Goal: Transaction & Acquisition: Purchase product/service

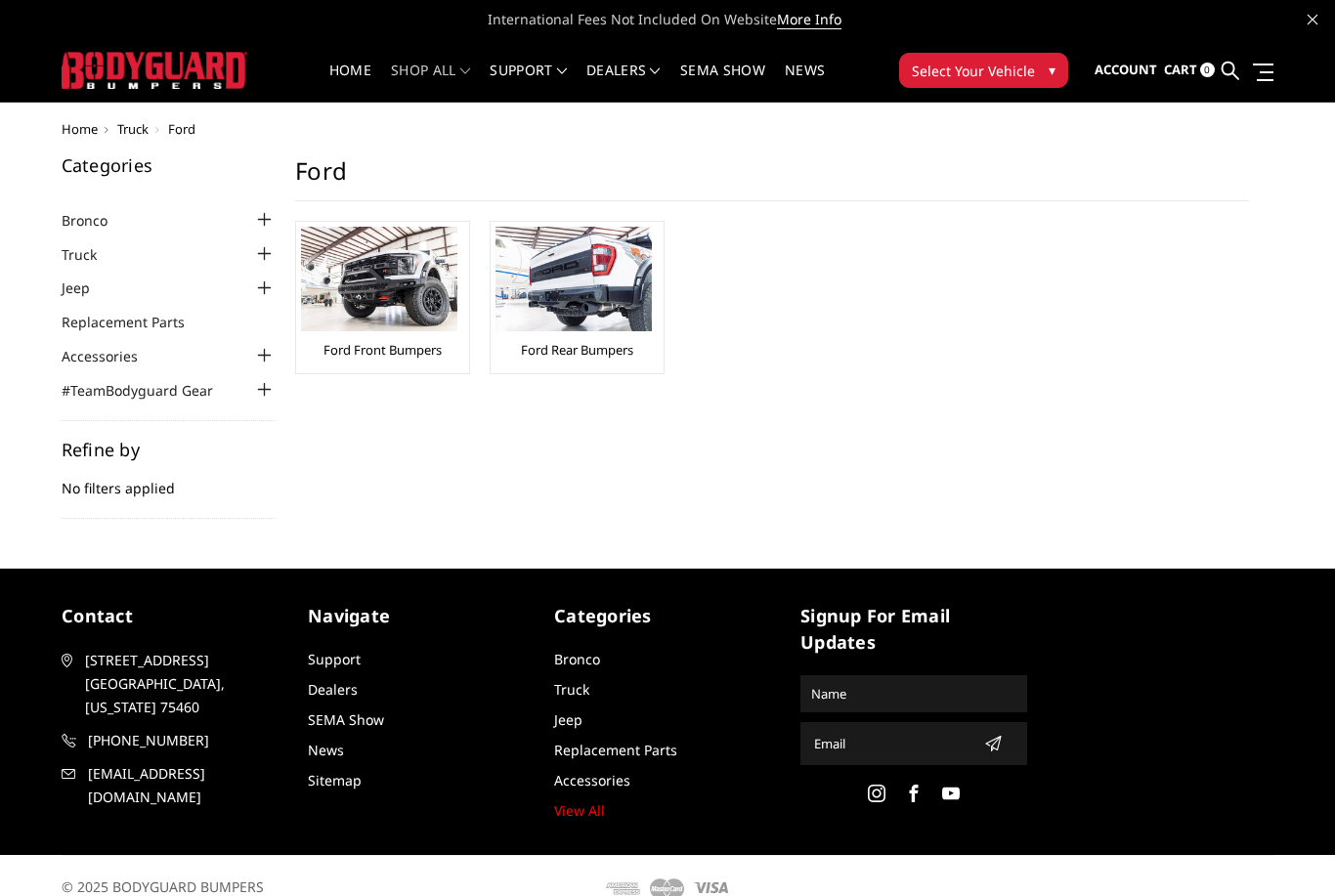
click at [988, 69] on span "Select Your Vehicle" at bounding box center [974, 71] width 123 height 21
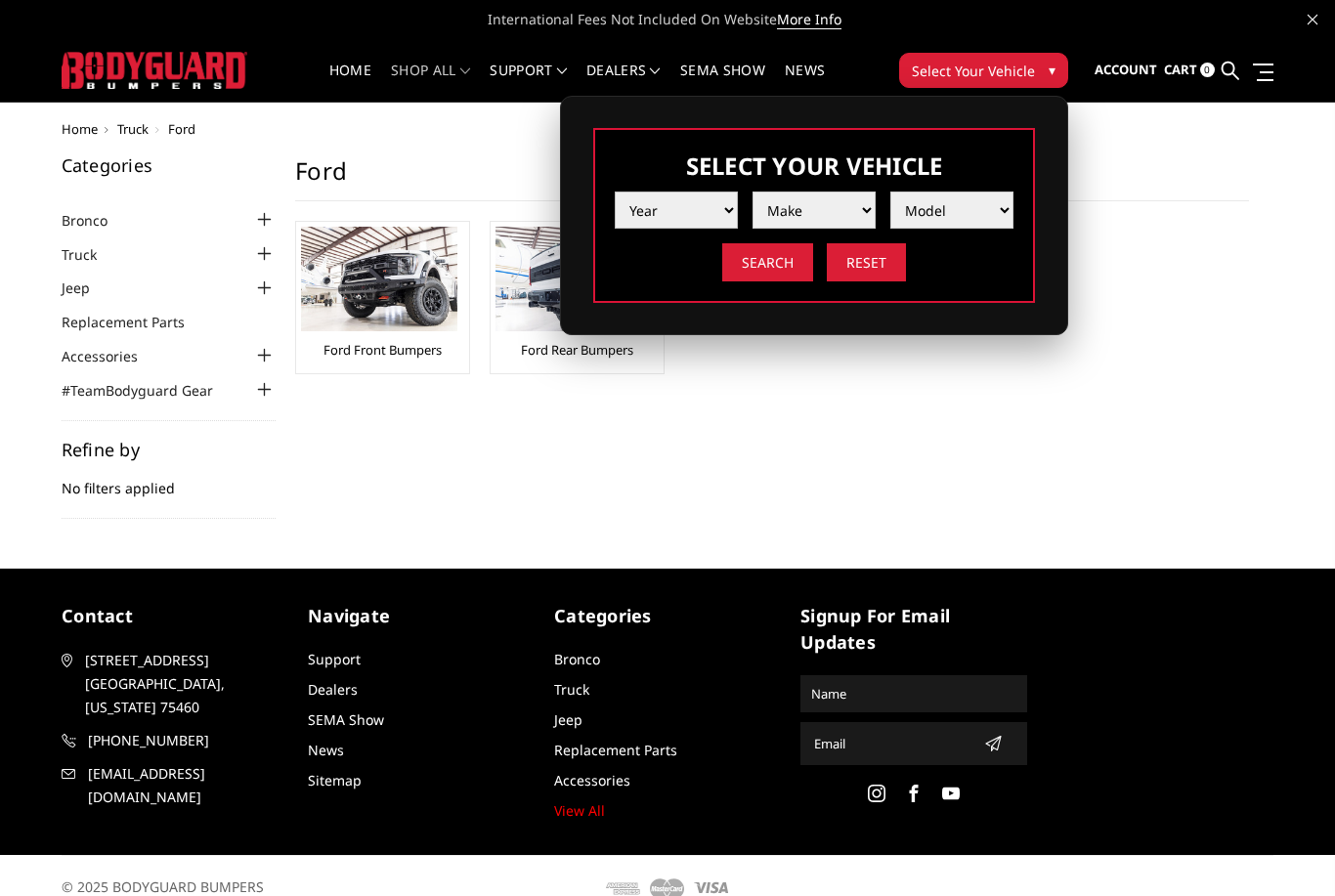
click at [719, 214] on select "Year 2025 2024 2023 2022 2021 2020 2019 2018 2017 2016 2015 2014 2013 2012 2011…" at bounding box center [676, 209] width 123 height 37
select select "yr_2024"
click at [830, 208] on select "Make Chevrolet Ford GMC Ram Toyota" at bounding box center [814, 209] width 123 height 37
select select "mk_ford"
click at [976, 217] on select "Model F150 F150 Raptor F250 / F350 F450 F550" at bounding box center [952, 209] width 123 height 37
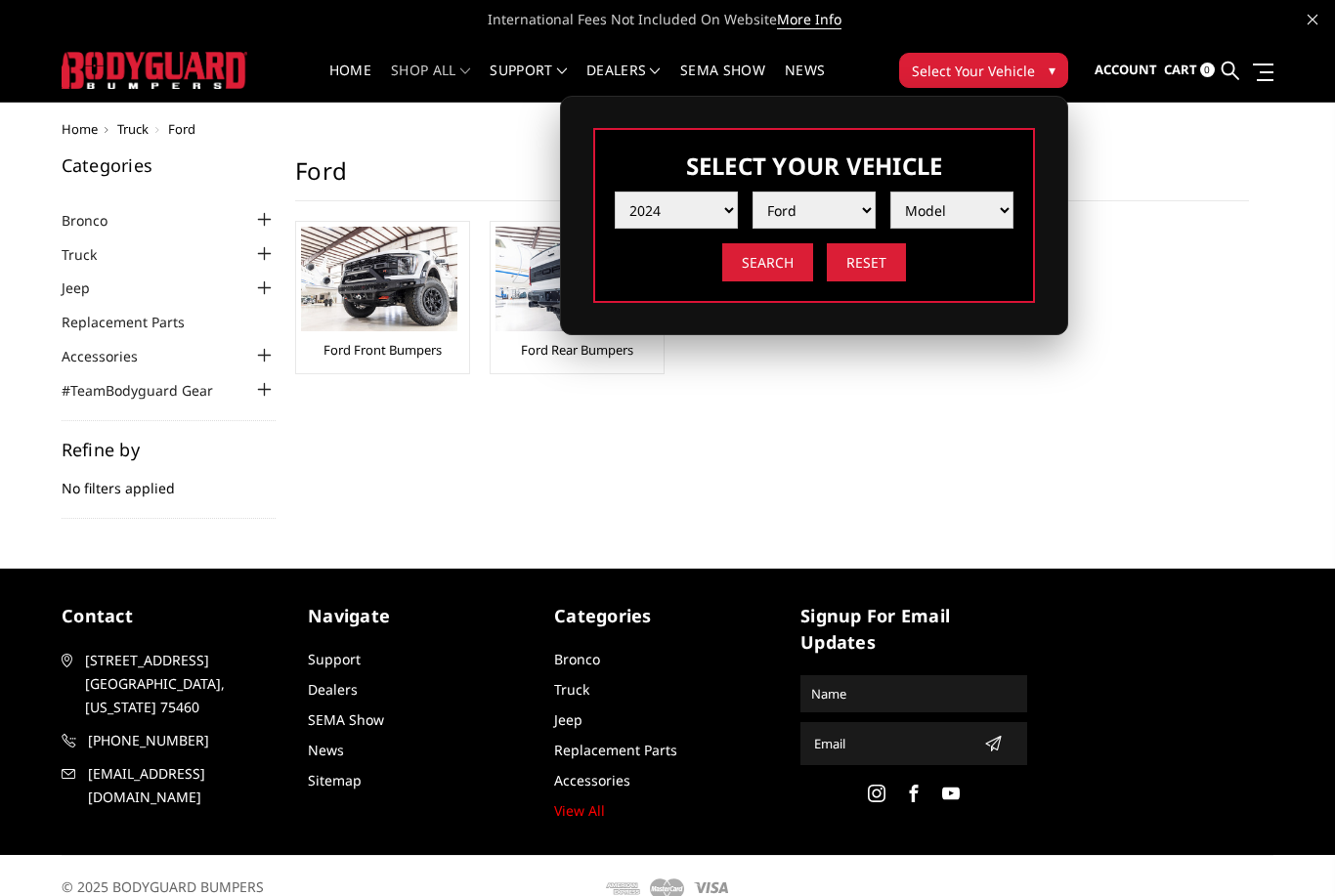
select select "md_f250-f350"
click at [767, 260] on input "Search" at bounding box center [767, 262] width 91 height 38
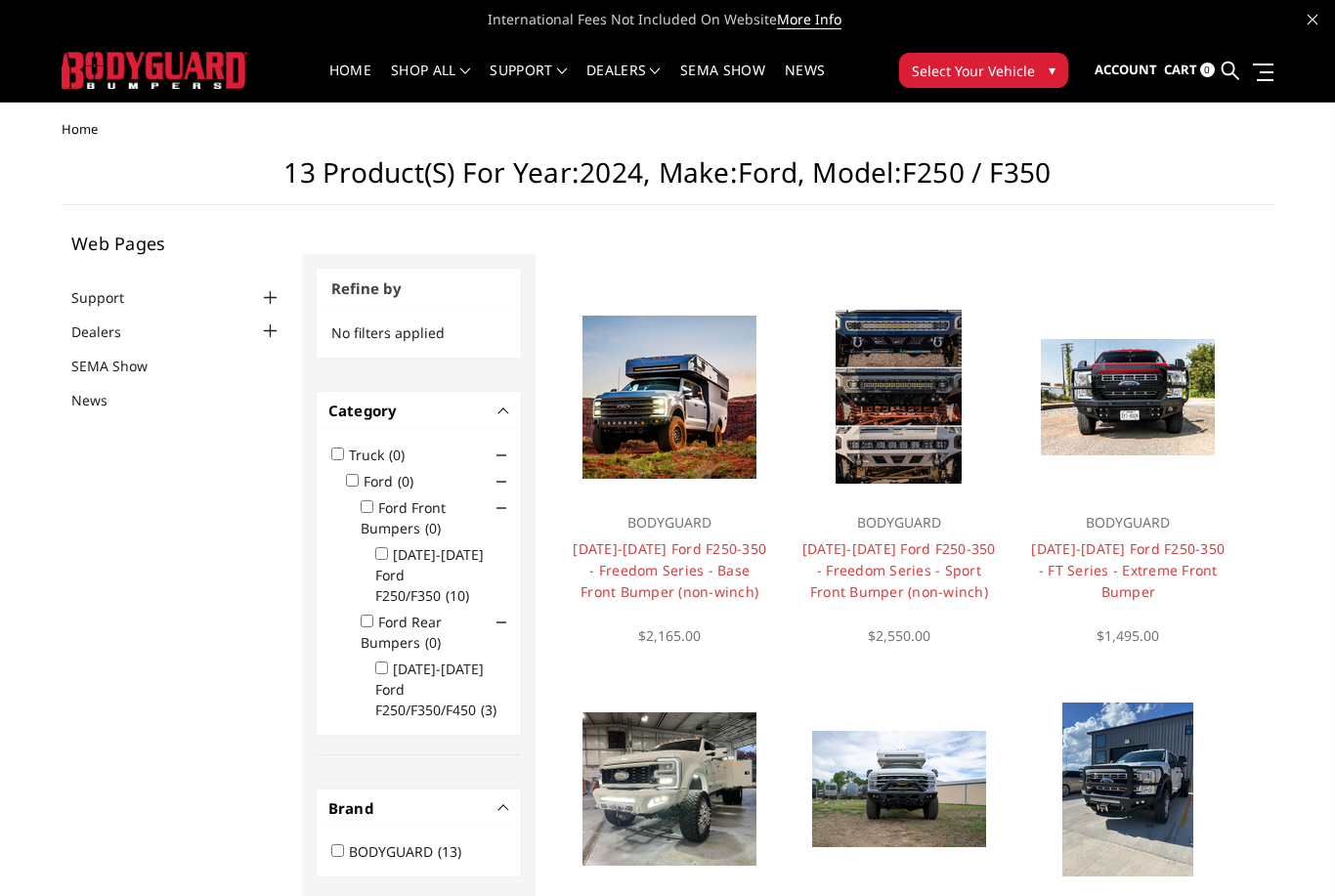
click at [1152, 383] on img at bounding box center [1127, 397] width 174 height 116
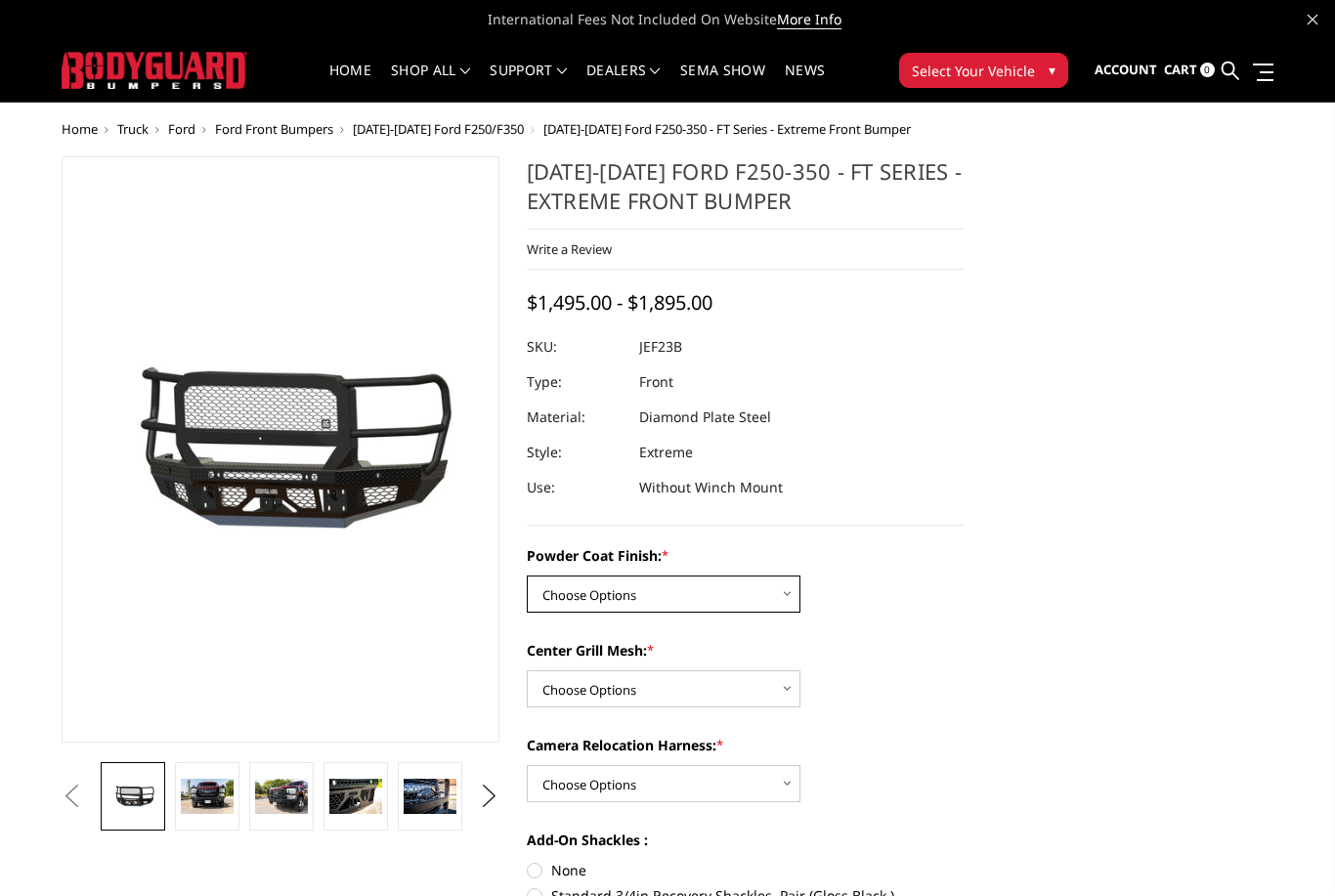
click at [782, 597] on select "Choose Options Bare Metal Gloss Black Powder Coat Textured Black Powder Coat" at bounding box center [663, 593] width 274 height 37
select select "3264"
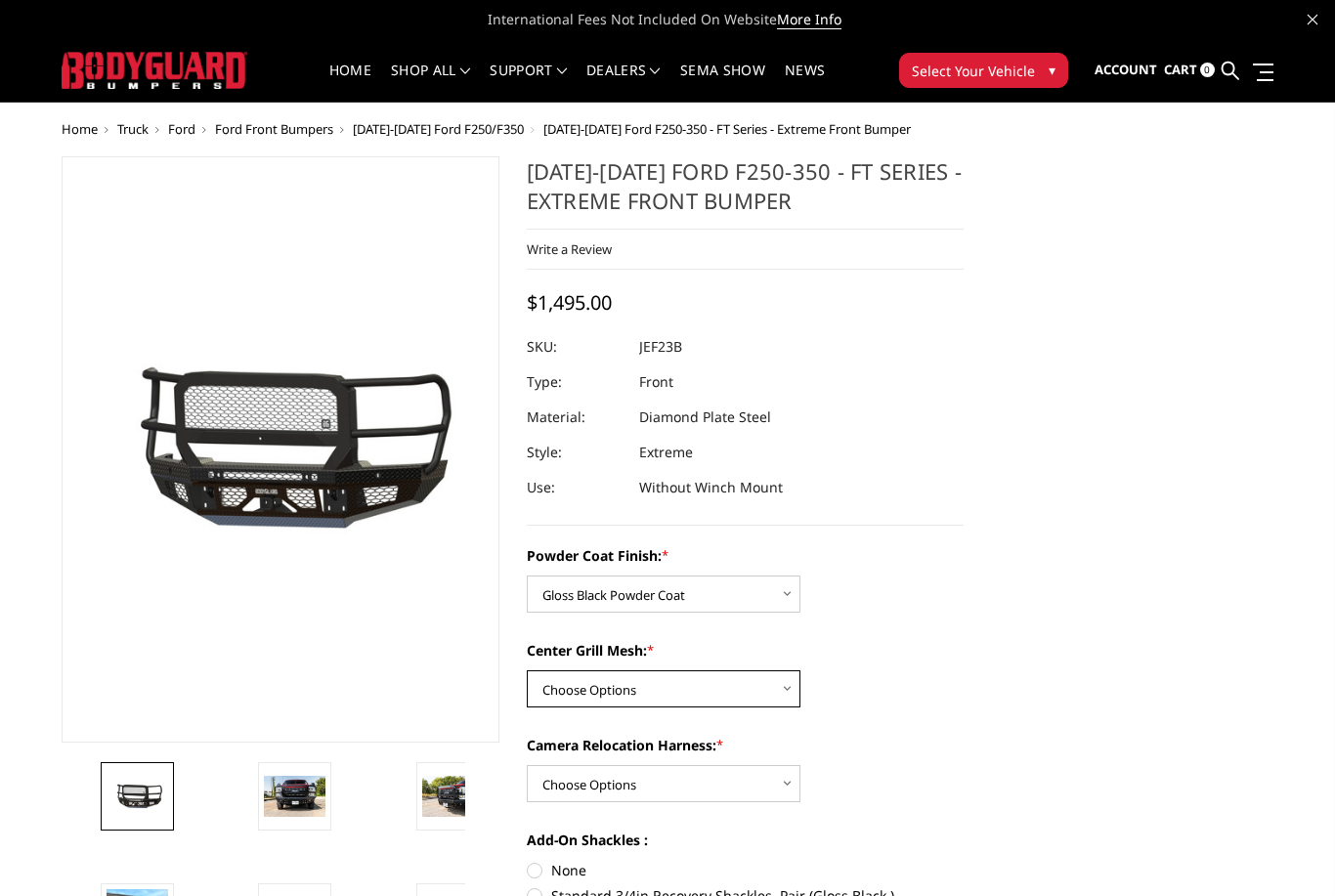
click at [656, 692] on select "Choose Options WITH Expanded Metal in Center Grill WITHOUT Expanded Metal in Ce…" at bounding box center [663, 688] width 274 height 37
select select "3266"
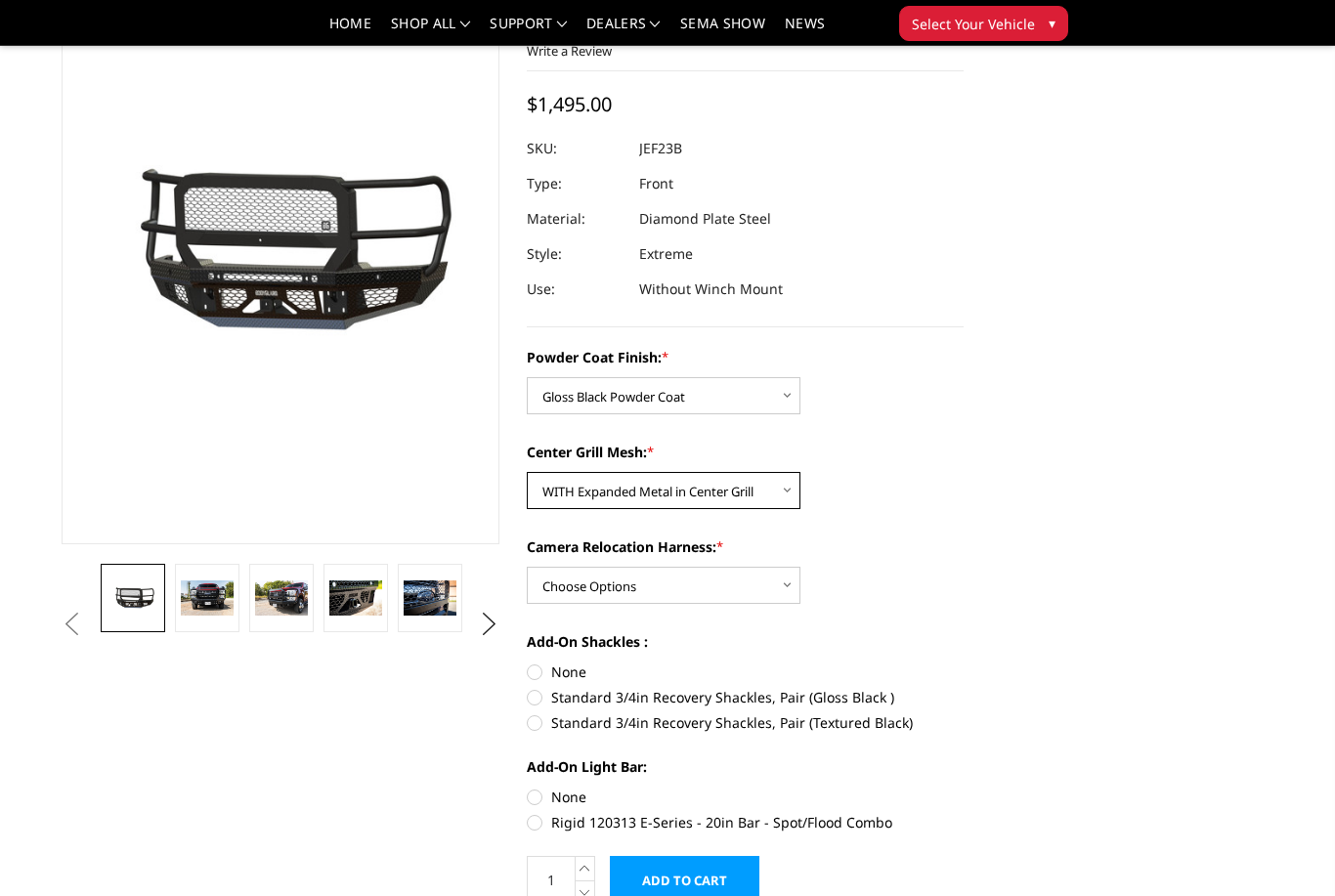
scroll to position [139, 0]
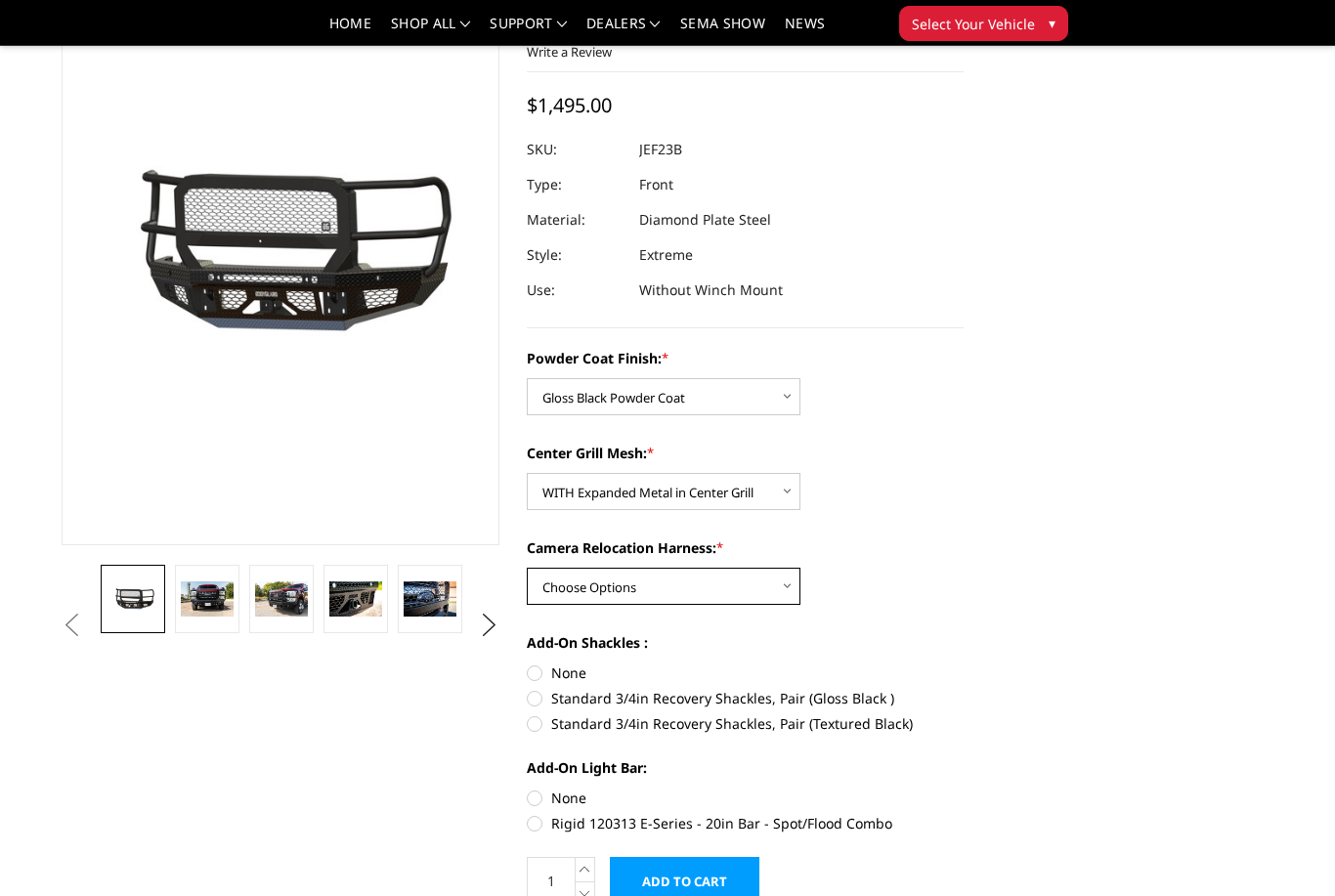
click at [597, 592] on select "Choose Options WITH Camera Relocation Harness WITHOUT Camera Relocation Harness" at bounding box center [663, 585] width 274 height 37
select select "3269"
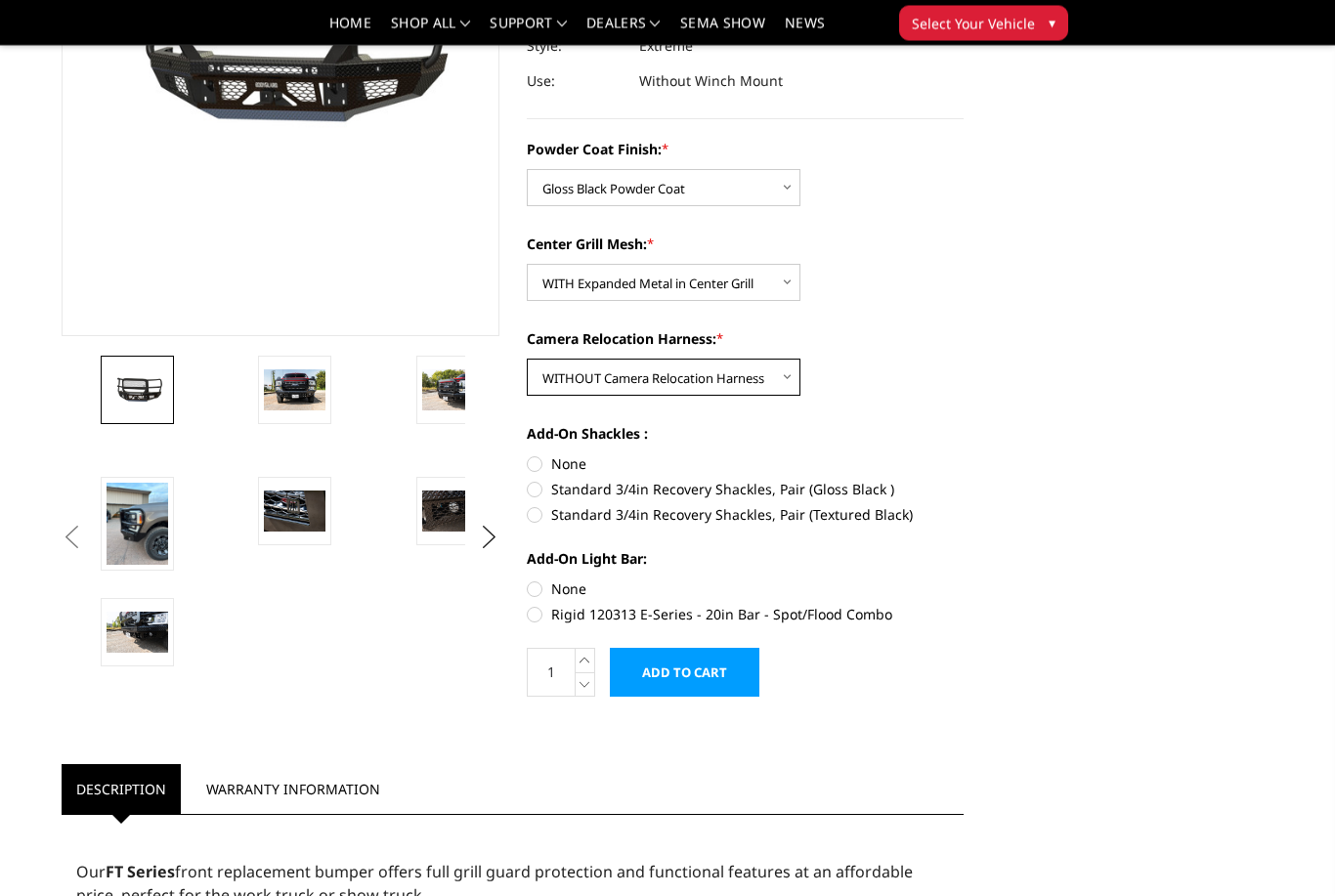
scroll to position [349, 0]
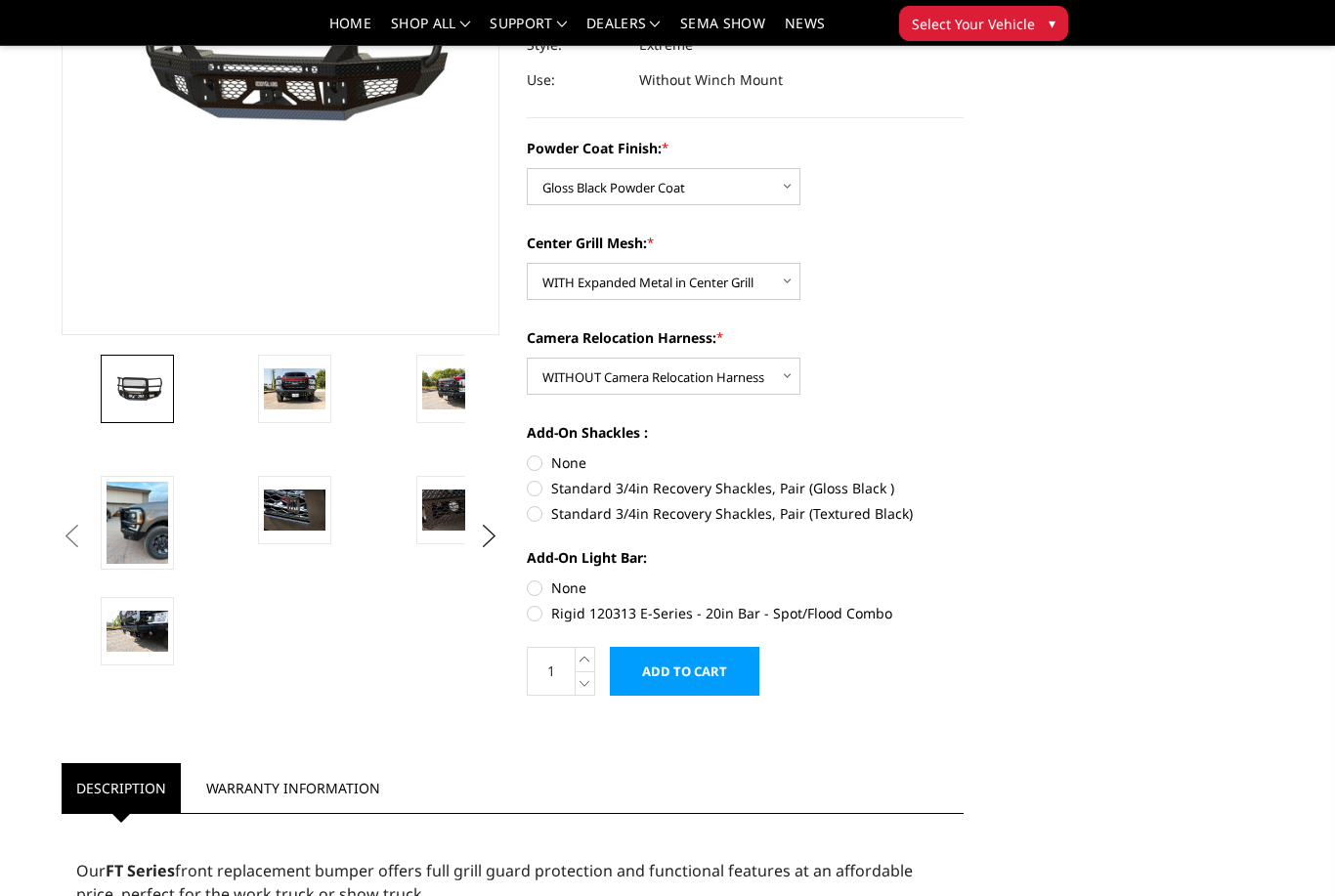
click at [543, 454] on label "None" at bounding box center [746, 463] width 438 height 21
click at [528, 453] on input "None" at bounding box center [527, 453] width 1 height 1
radio input "true"
click at [540, 593] on label "None" at bounding box center [746, 587] width 438 height 21
click at [528, 578] on input "None" at bounding box center [527, 577] width 1 height 1
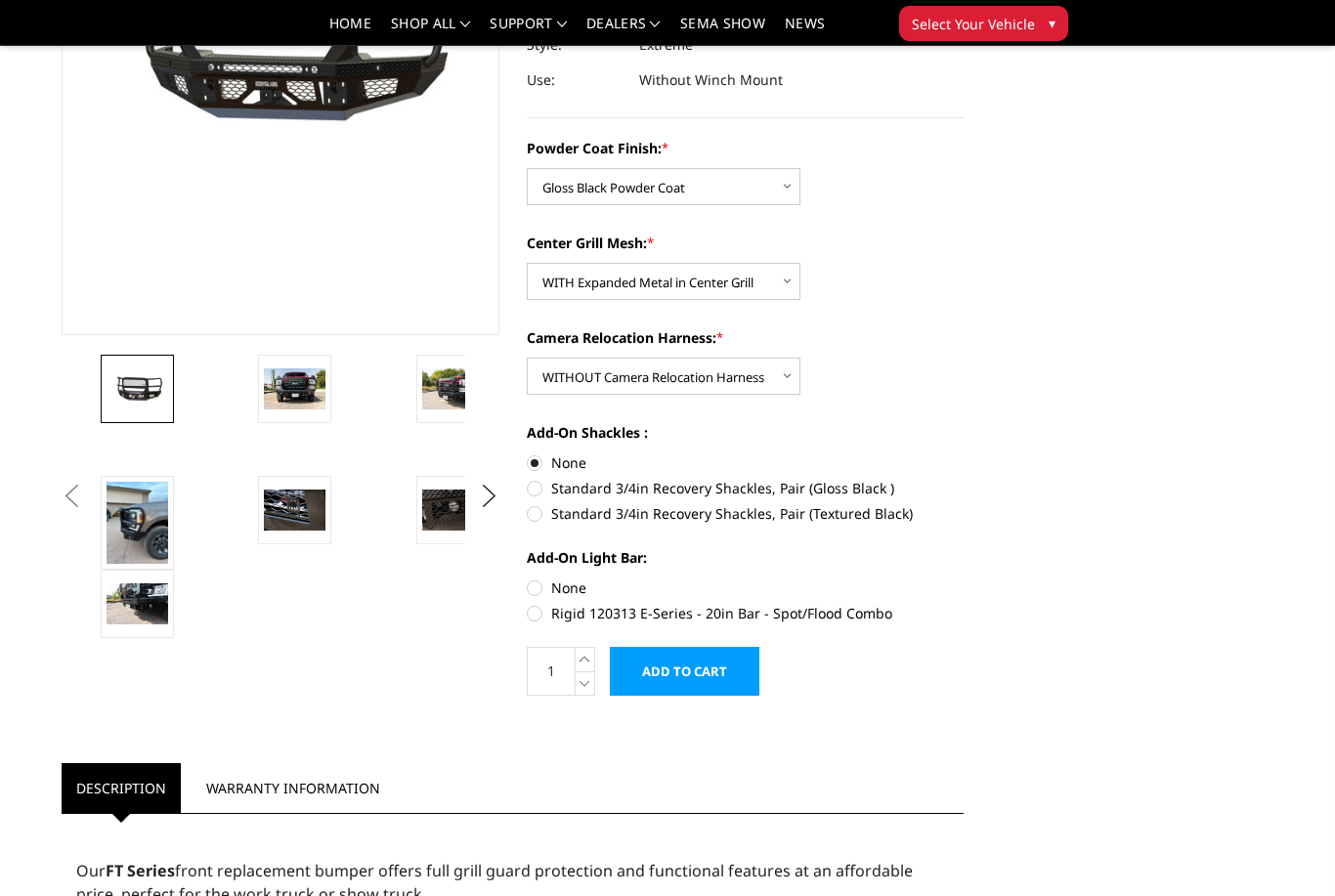
radio input "true"
click at [677, 665] on input "Add to Cart" at bounding box center [685, 671] width 149 height 49
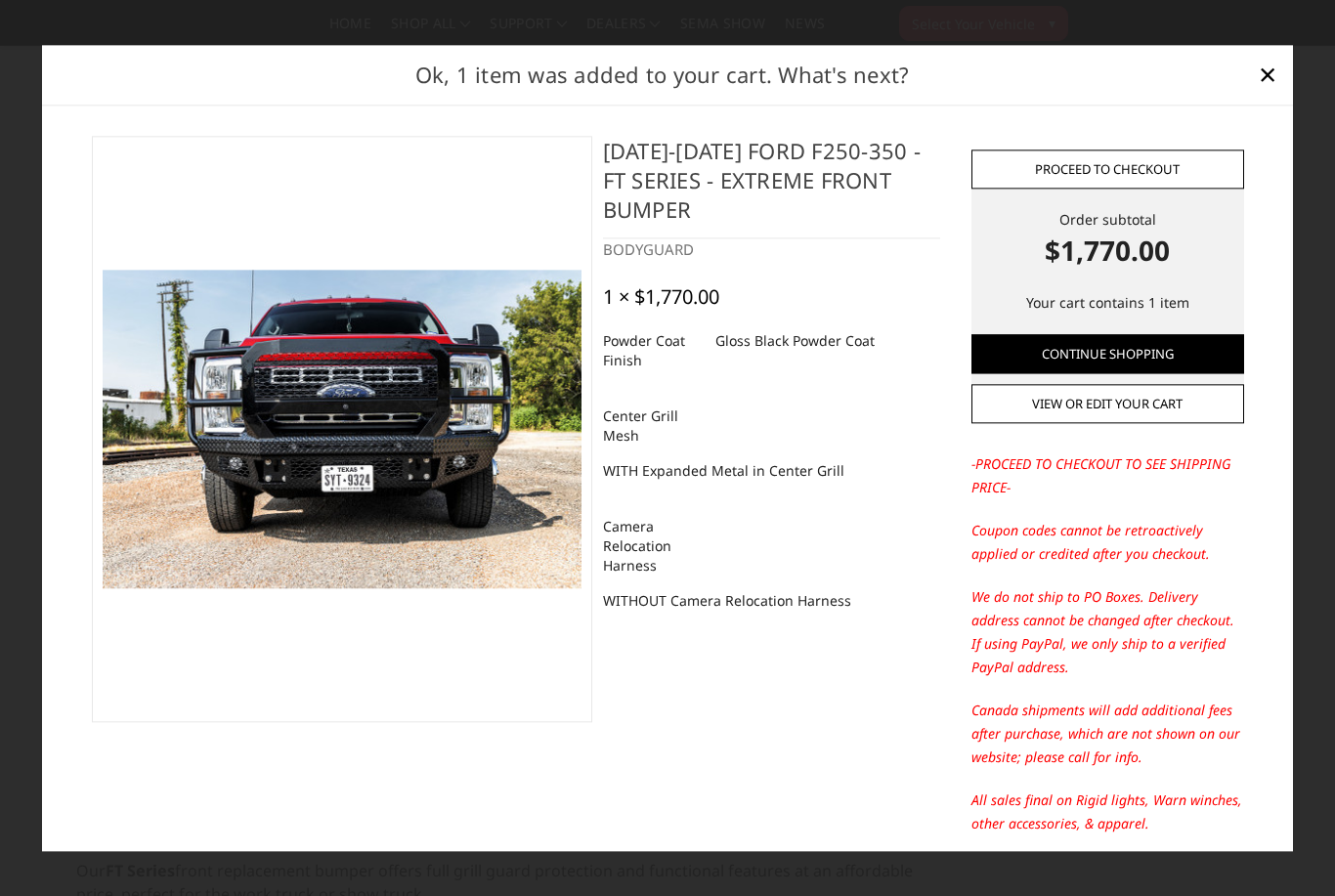
click at [1133, 188] on link "Proceed to checkout" at bounding box center [1108, 168] width 273 height 39
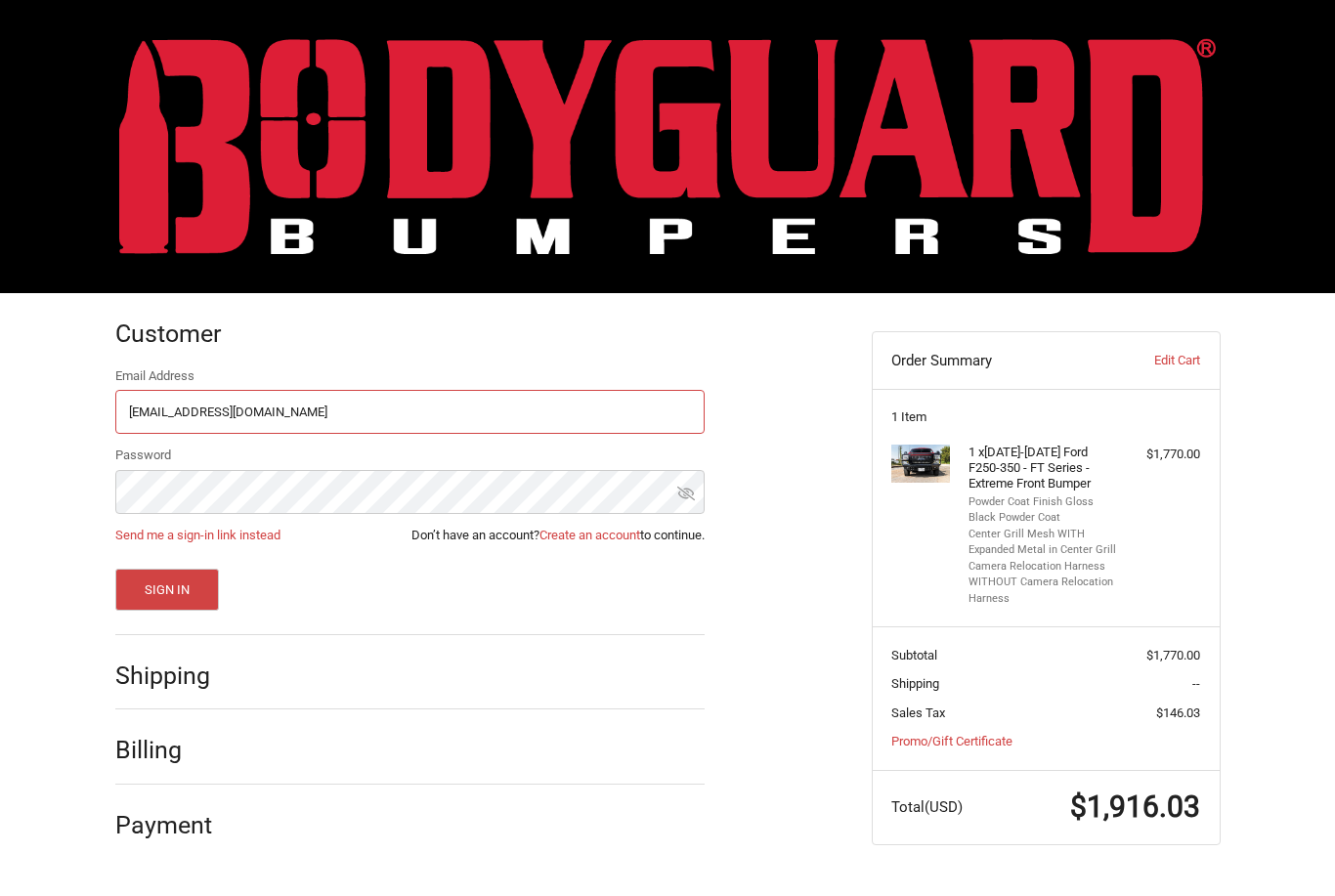
type input "[EMAIL_ADDRESS][DOMAIN_NAME]"
click at [579, 531] on link "Create an account" at bounding box center [589, 535] width 101 height 15
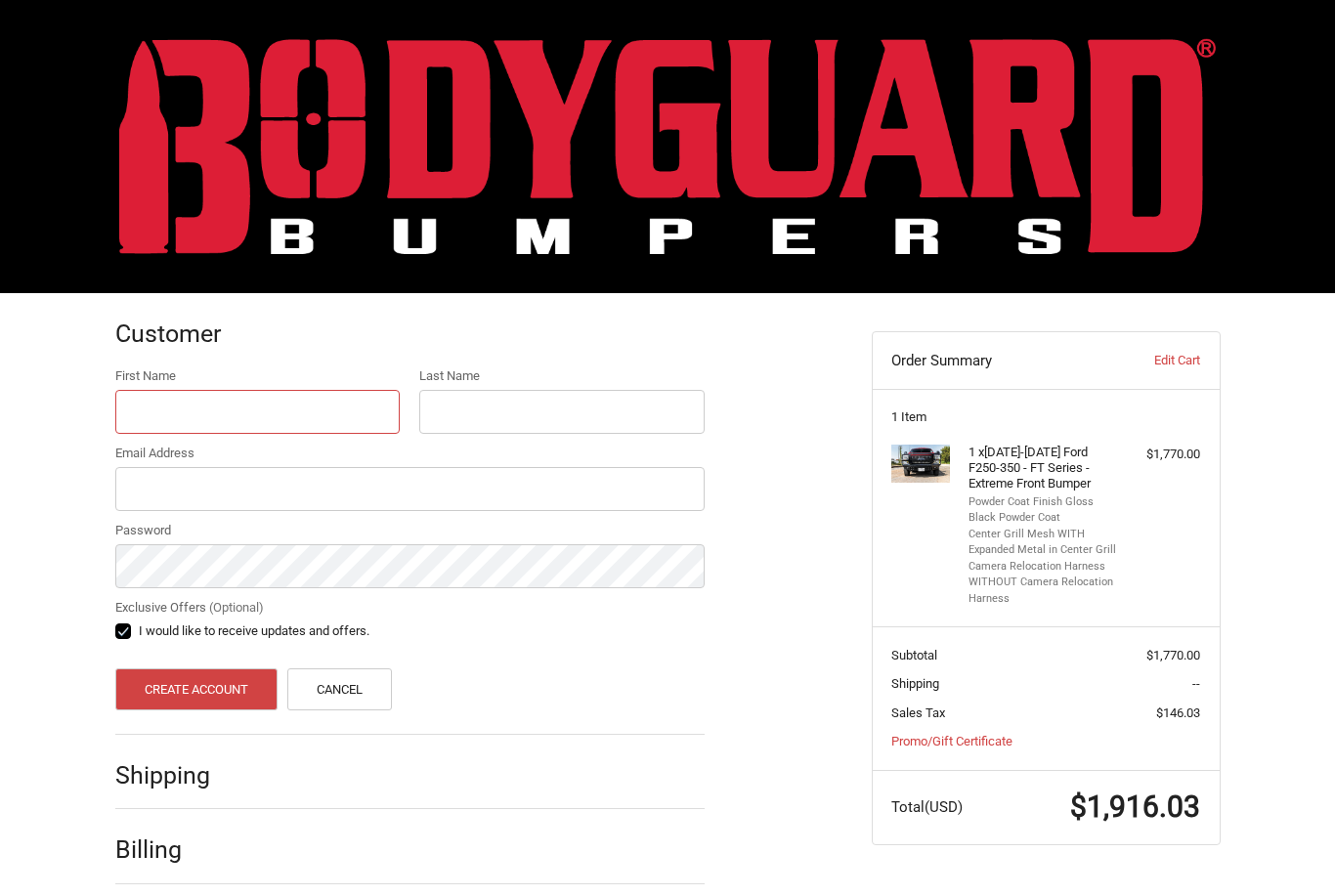
click at [177, 413] on input "First Name" at bounding box center [258, 412] width 286 height 44
type input "Ben"
type input "[PERSON_NAME]"
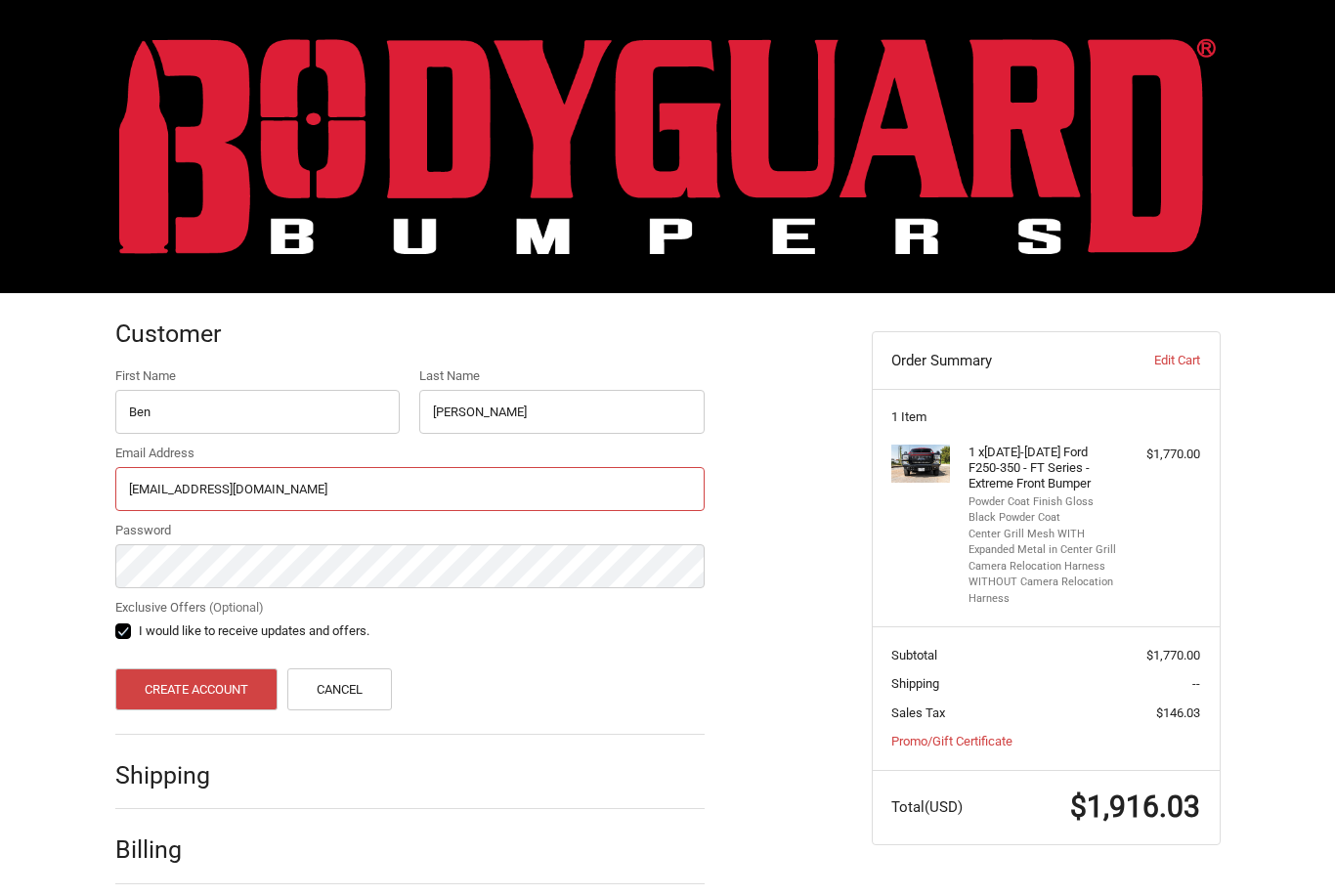
type input "[EMAIL_ADDRESS][DOMAIN_NAME]"
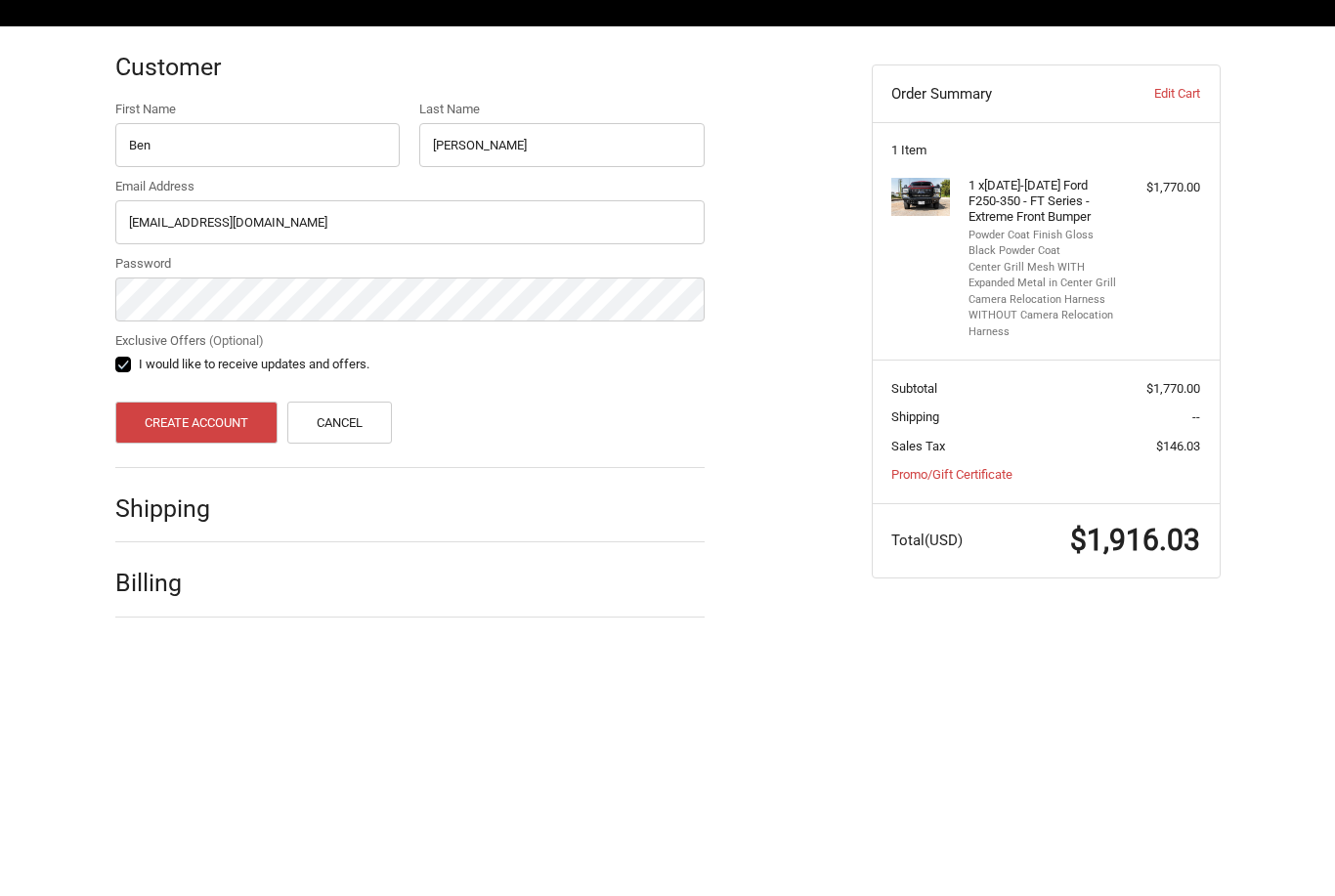
scroll to position [80, 0]
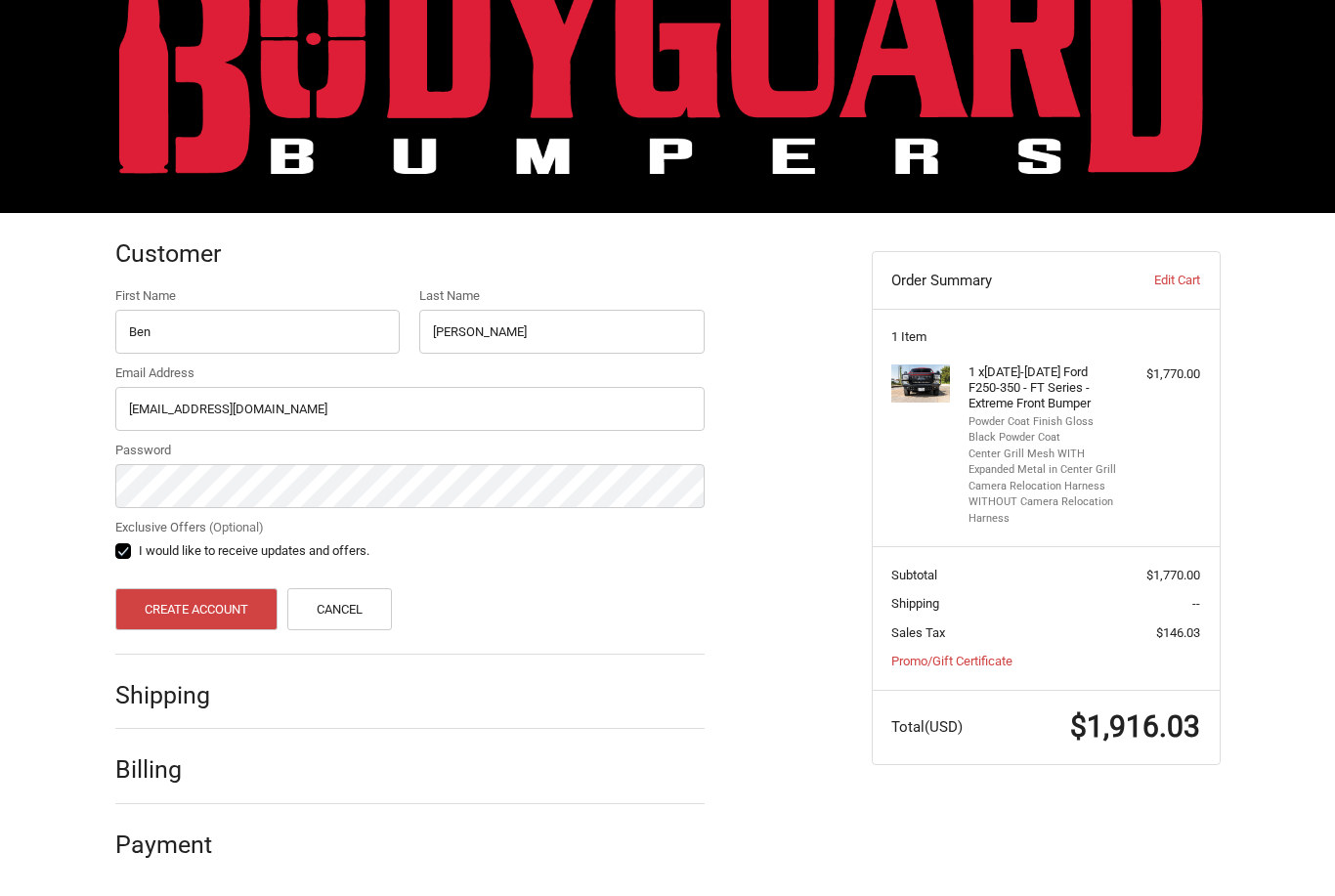
click at [123, 549] on label "I would like to receive updates and offers." at bounding box center [410, 552] width 589 height 16
click at [116, 543] on input "I would like to receive updates and offers." at bounding box center [115, 542] width 1 height 1
checkbox input "false"
click at [174, 606] on button "Create Account" at bounding box center [197, 609] width 163 height 42
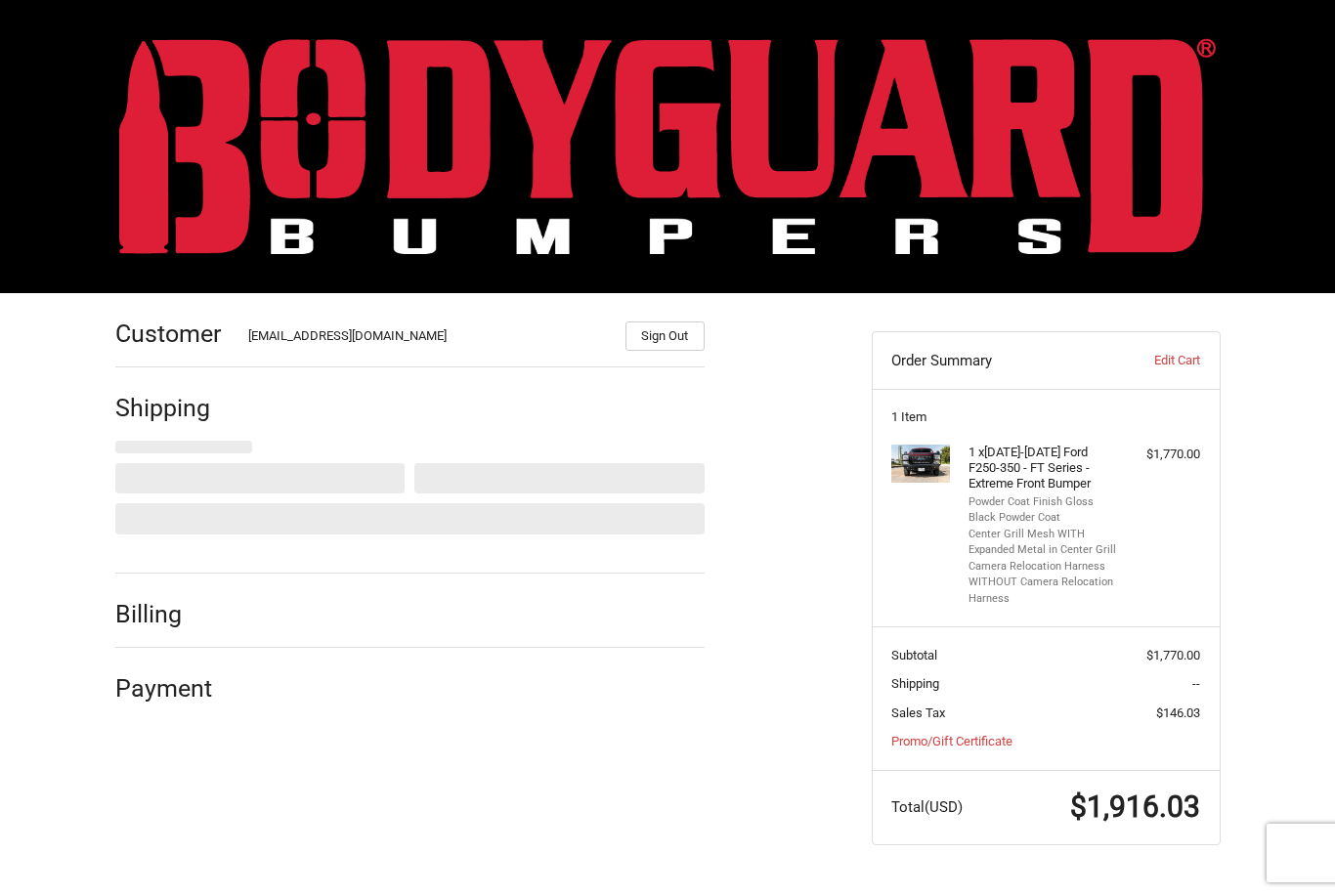
select select "US"
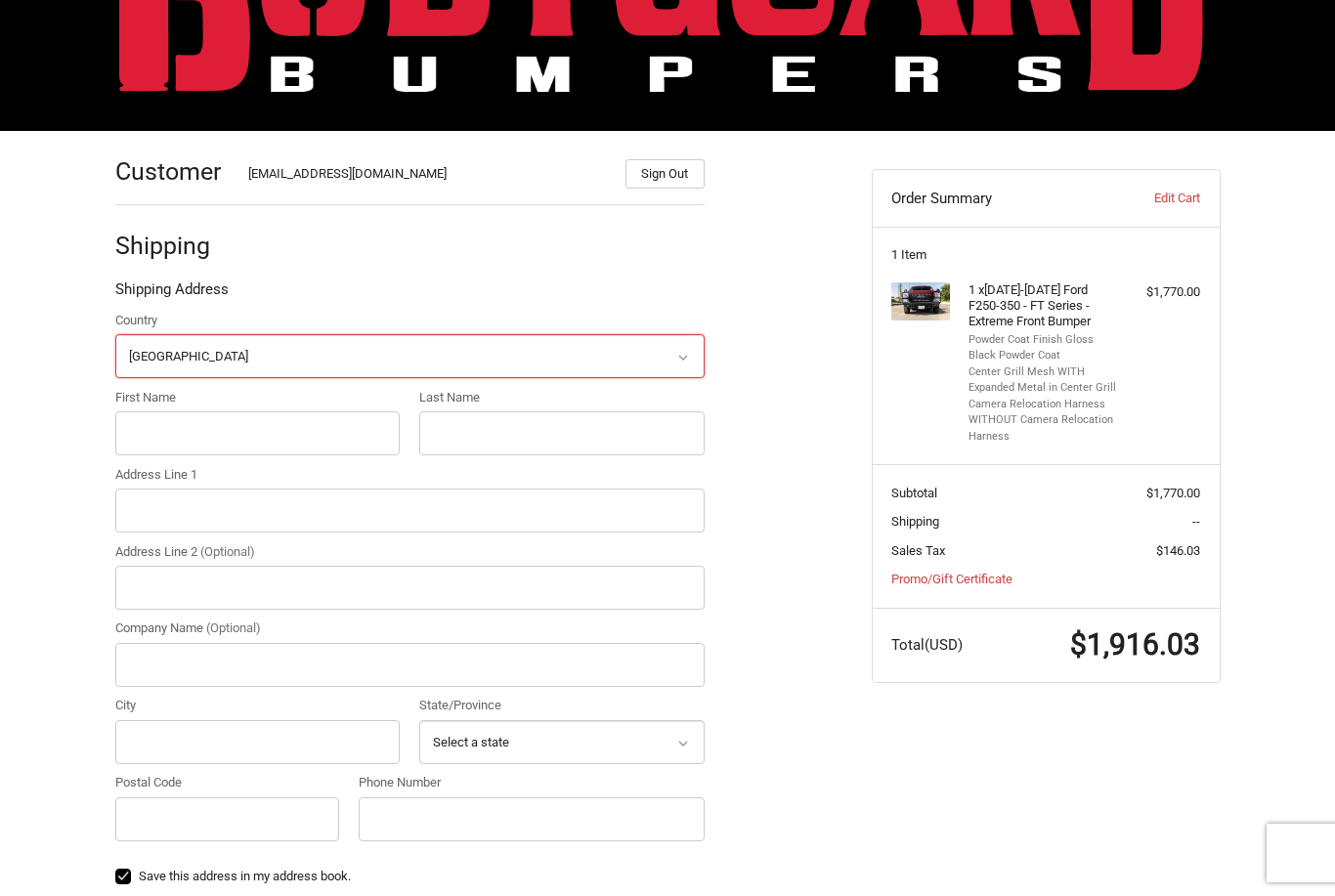
scroll to position [189, 0]
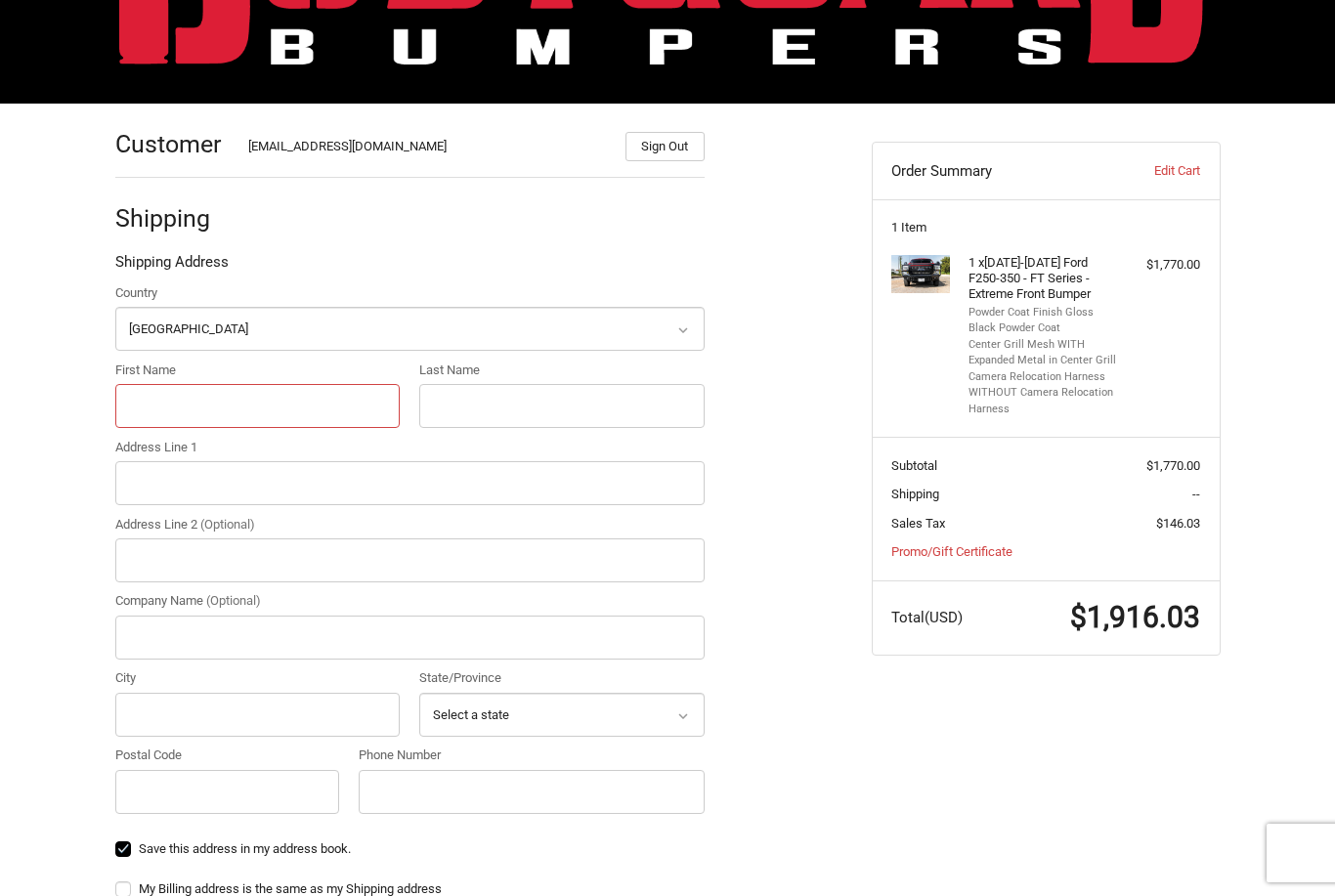
click at [150, 404] on input "First Name" at bounding box center [258, 406] width 286 height 44
type input "Ben"
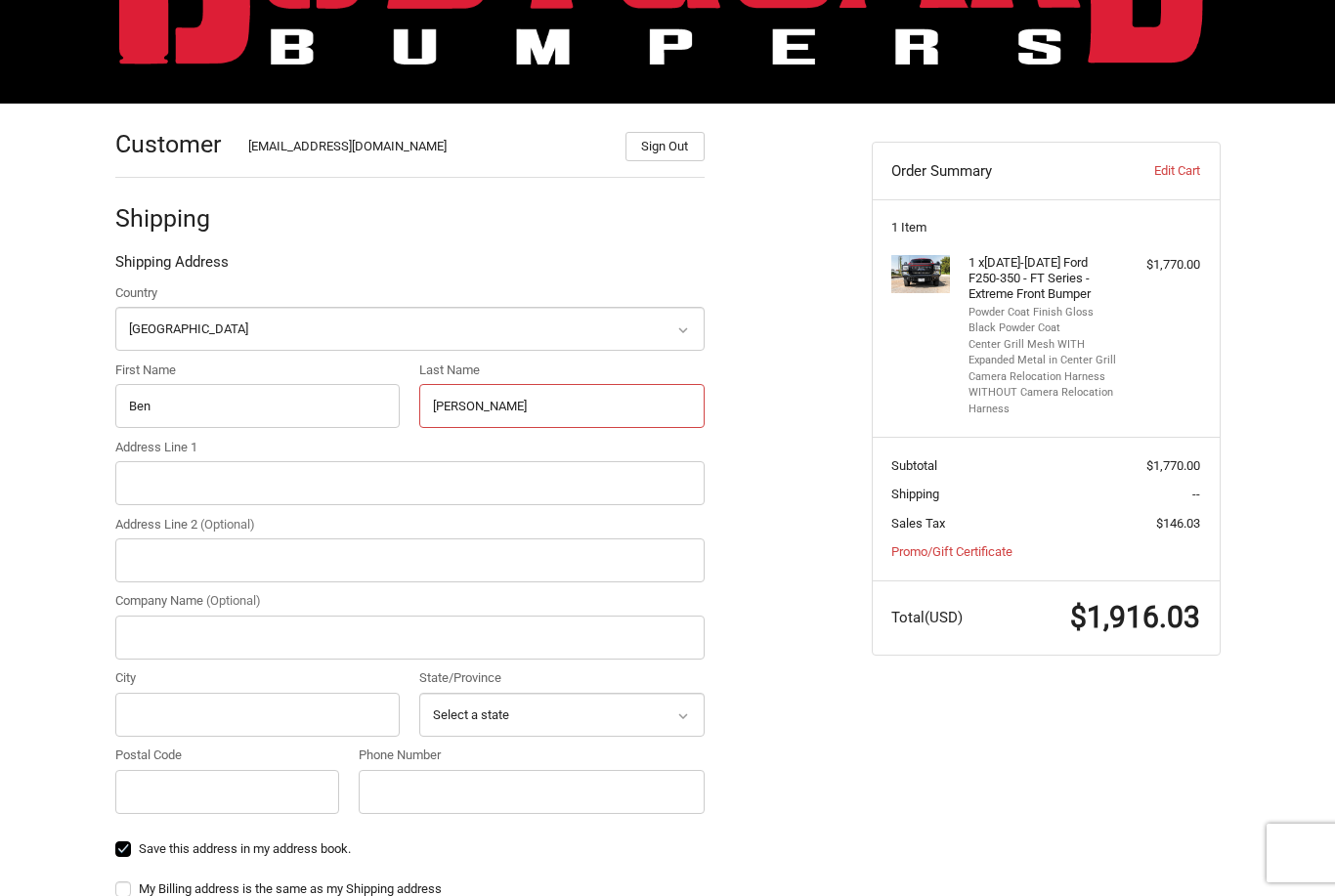
type input "[PERSON_NAME]"
type input "5100 [PERSON_NAME] Dr"
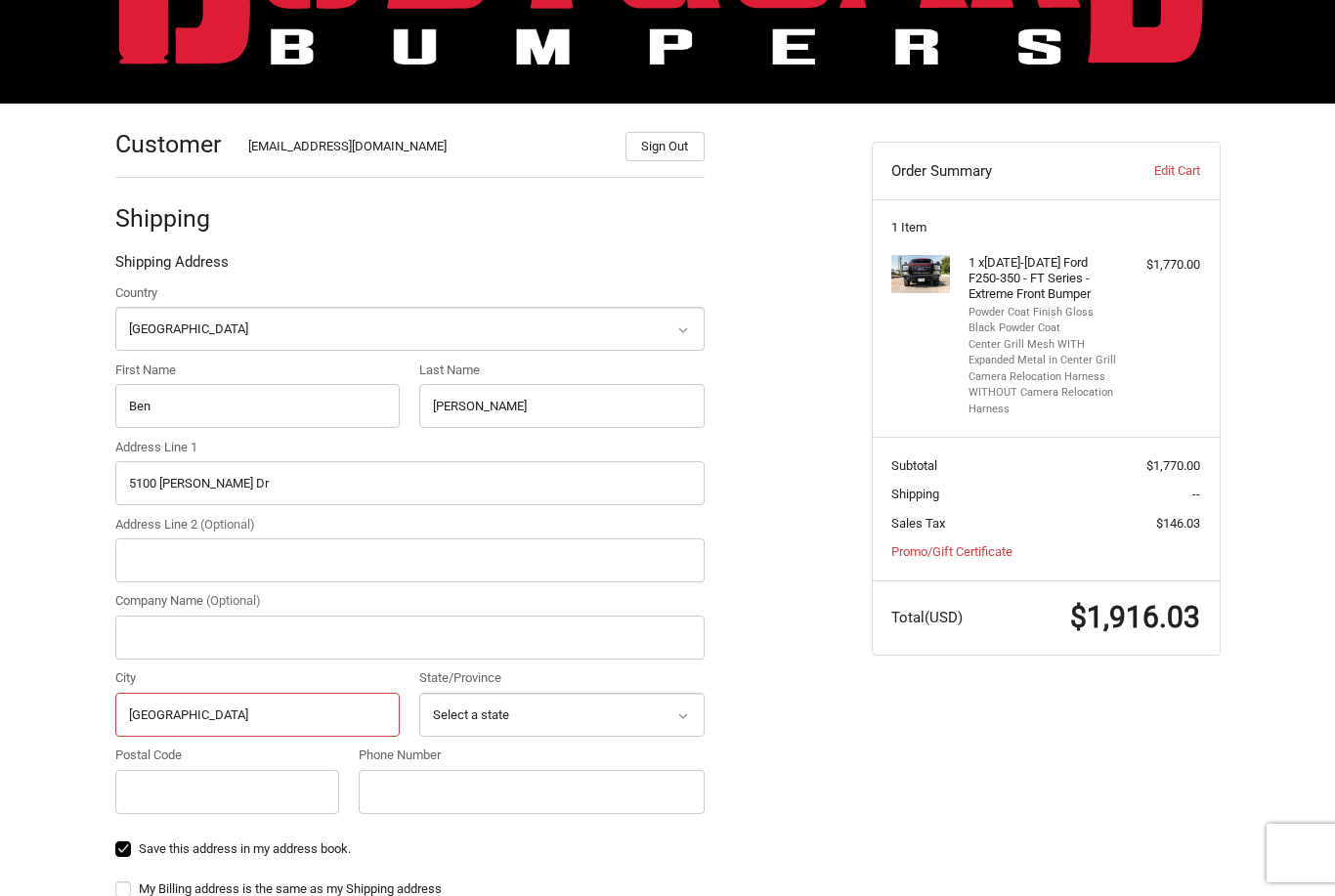
type input "[GEOGRAPHIC_DATA]"
select select "OR"
click at [186, 791] on input "Postal Code" at bounding box center [228, 792] width 225 height 44
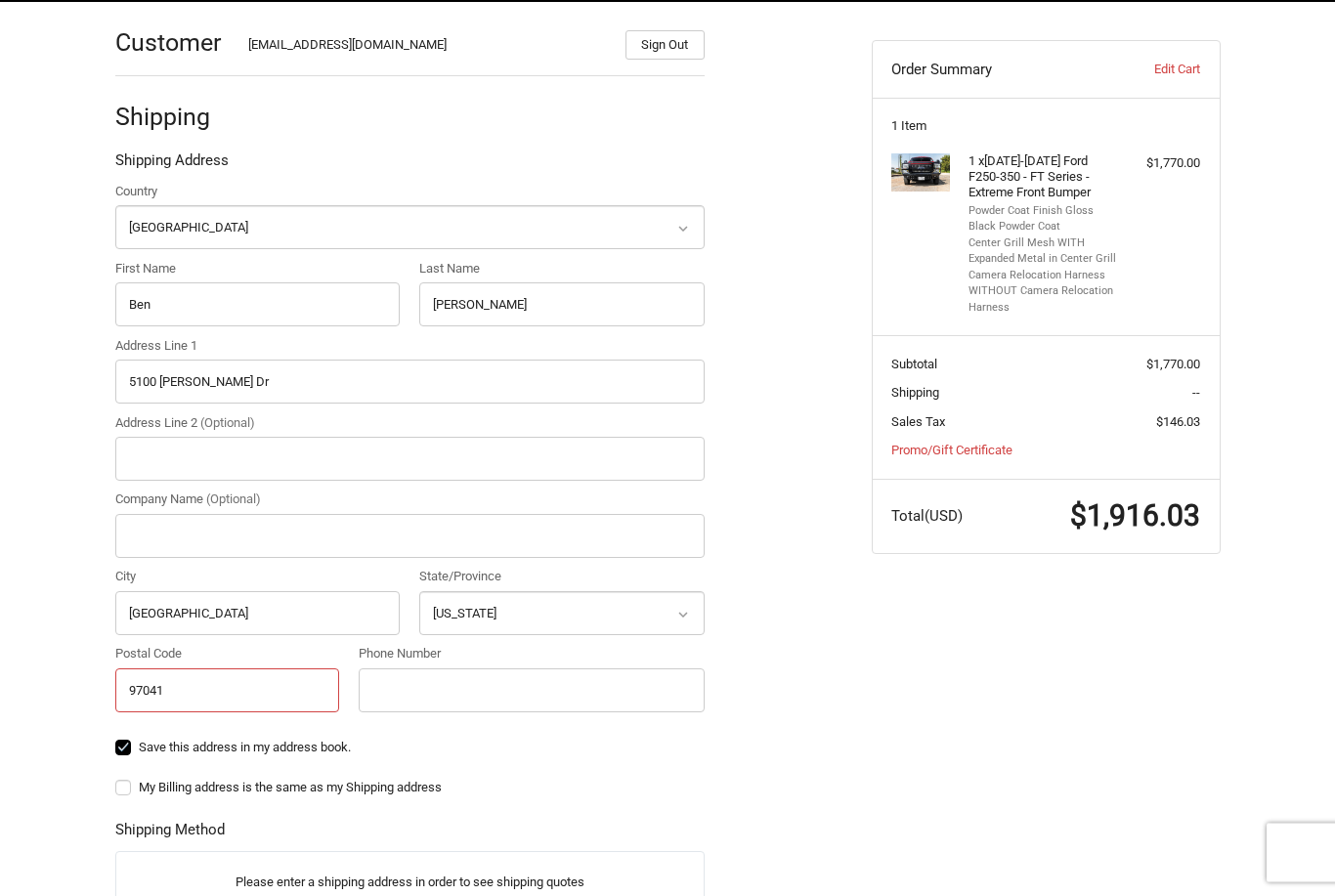
scroll to position [299, 0]
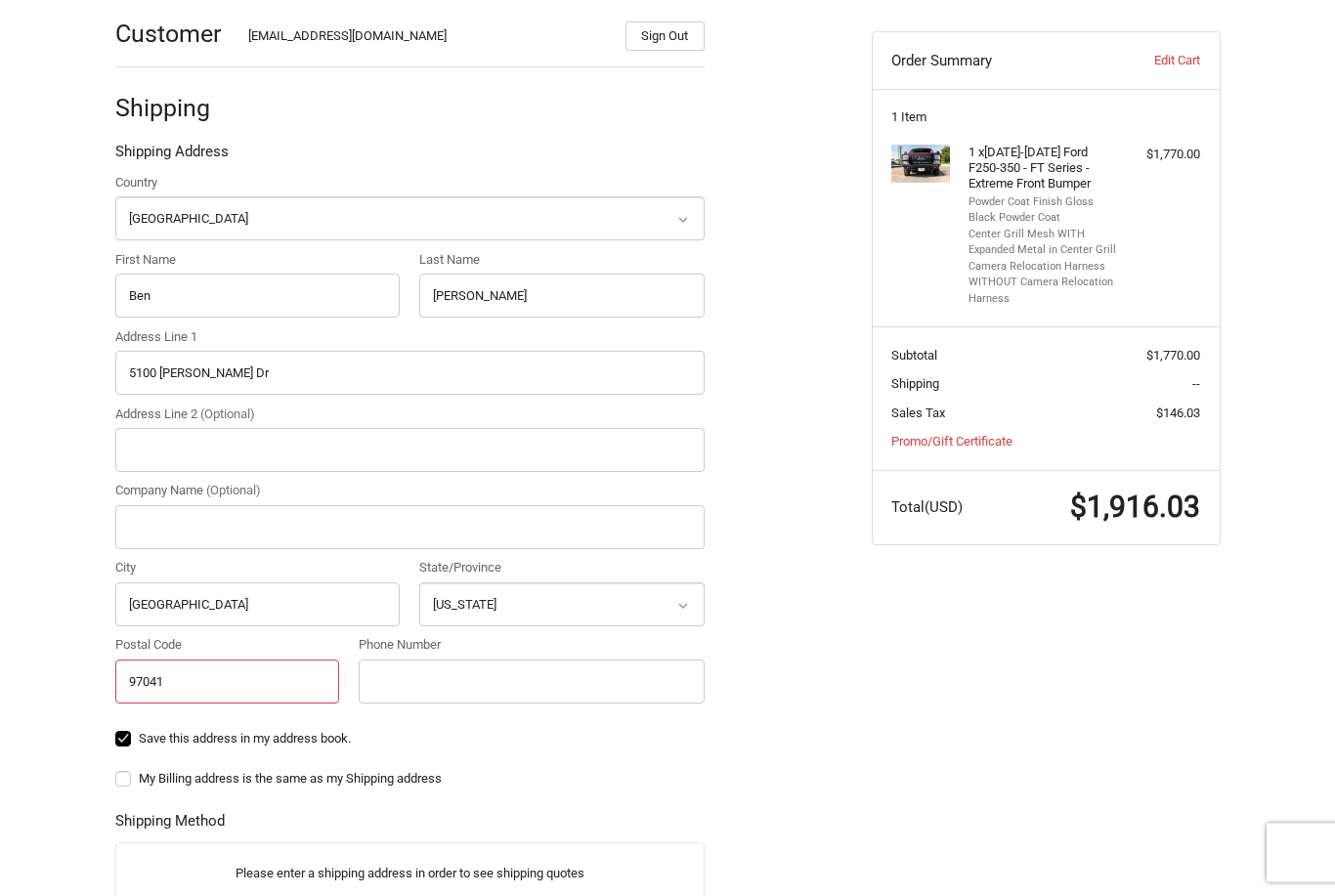
type input "97041"
click at [426, 676] on input "Phone Number" at bounding box center [532, 683] width 346 height 44
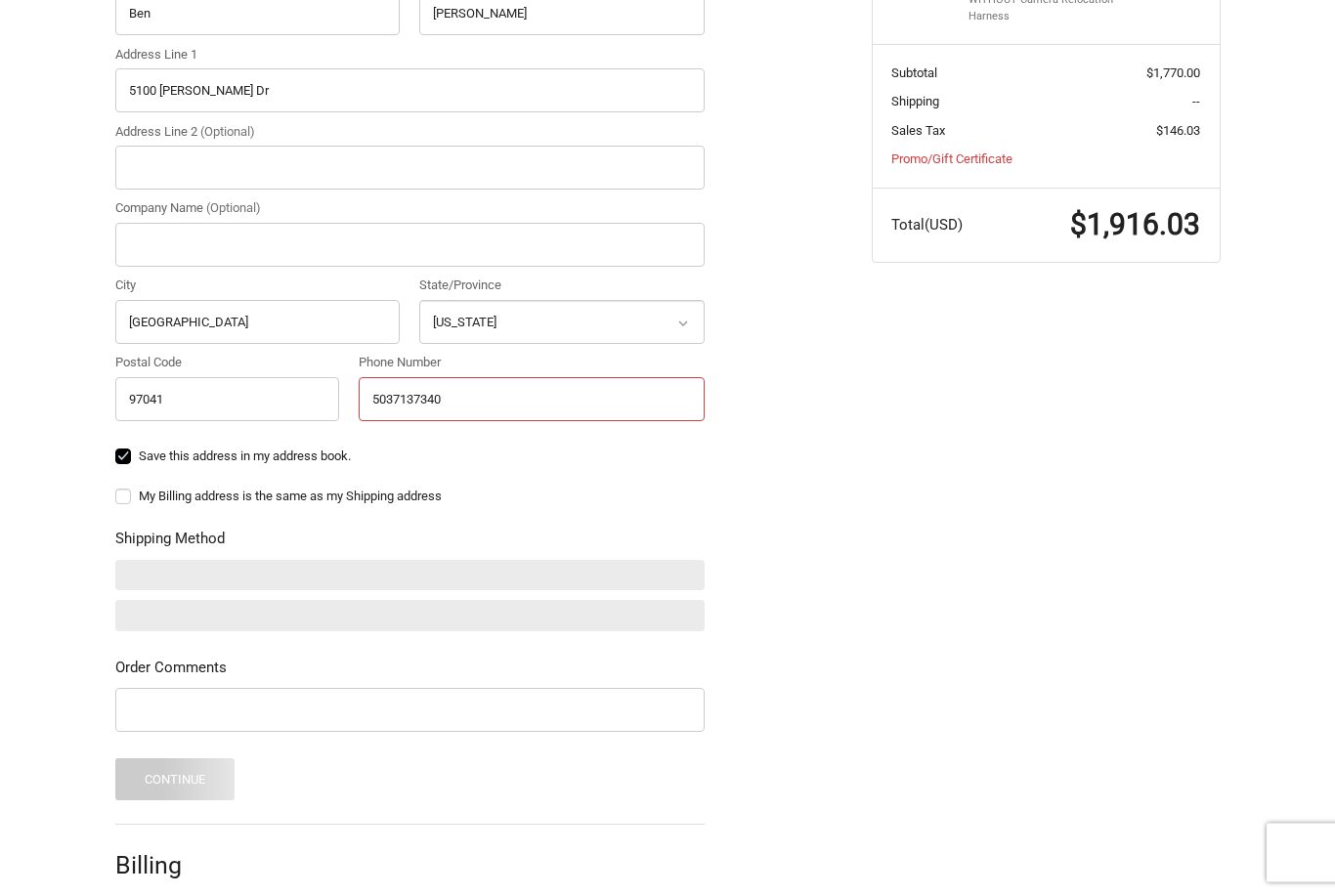
scroll to position [614, 0]
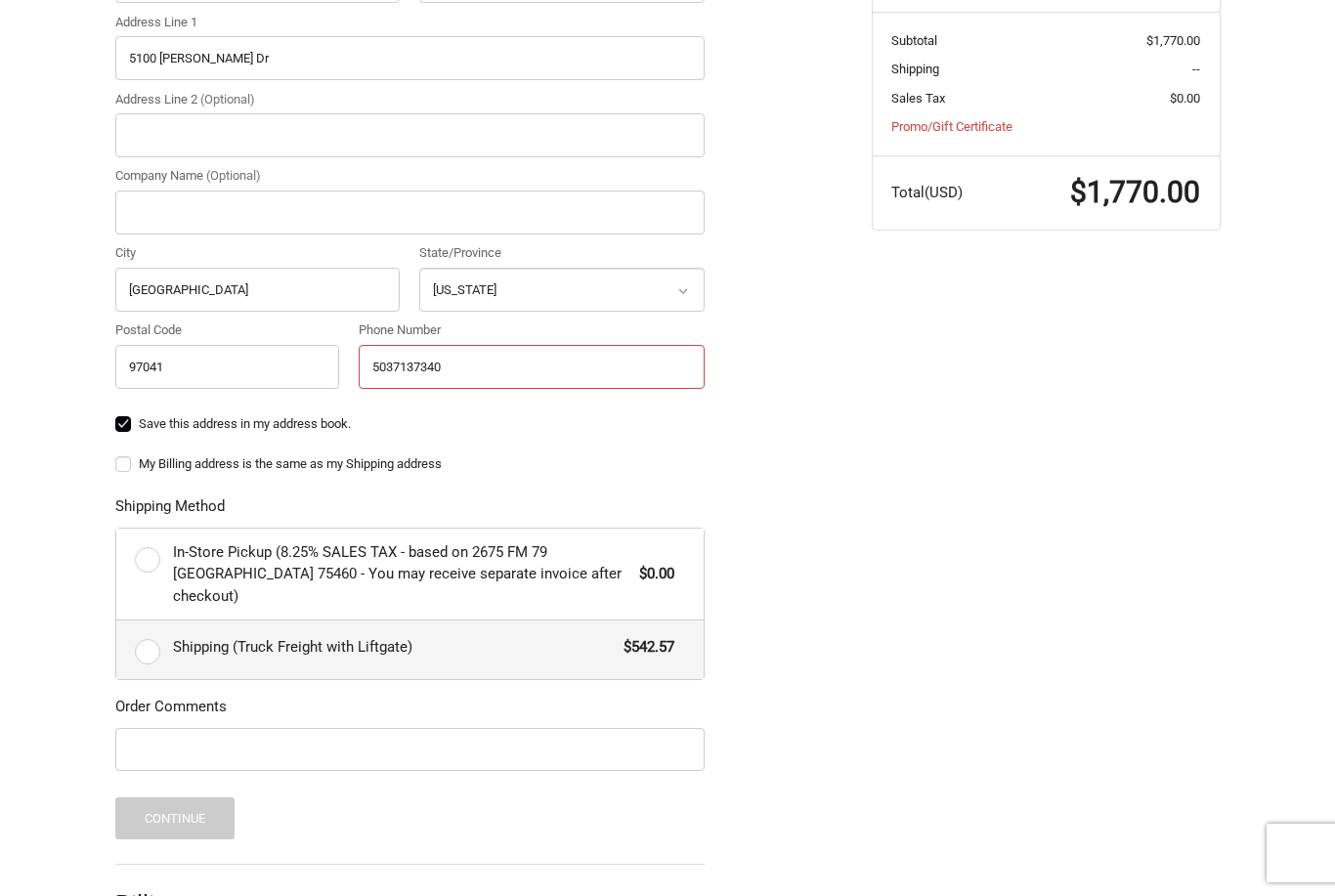
type input "5037137340"
click at [141, 622] on label "Shipping (Truck Freight with Liftgate) $542.57" at bounding box center [410, 649] width 587 height 59
click at [117, 621] on input "Shipping (Truck Freight with Liftgate) $542.57" at bounding box center [116, 620] width 1 height 1
radio input "true"
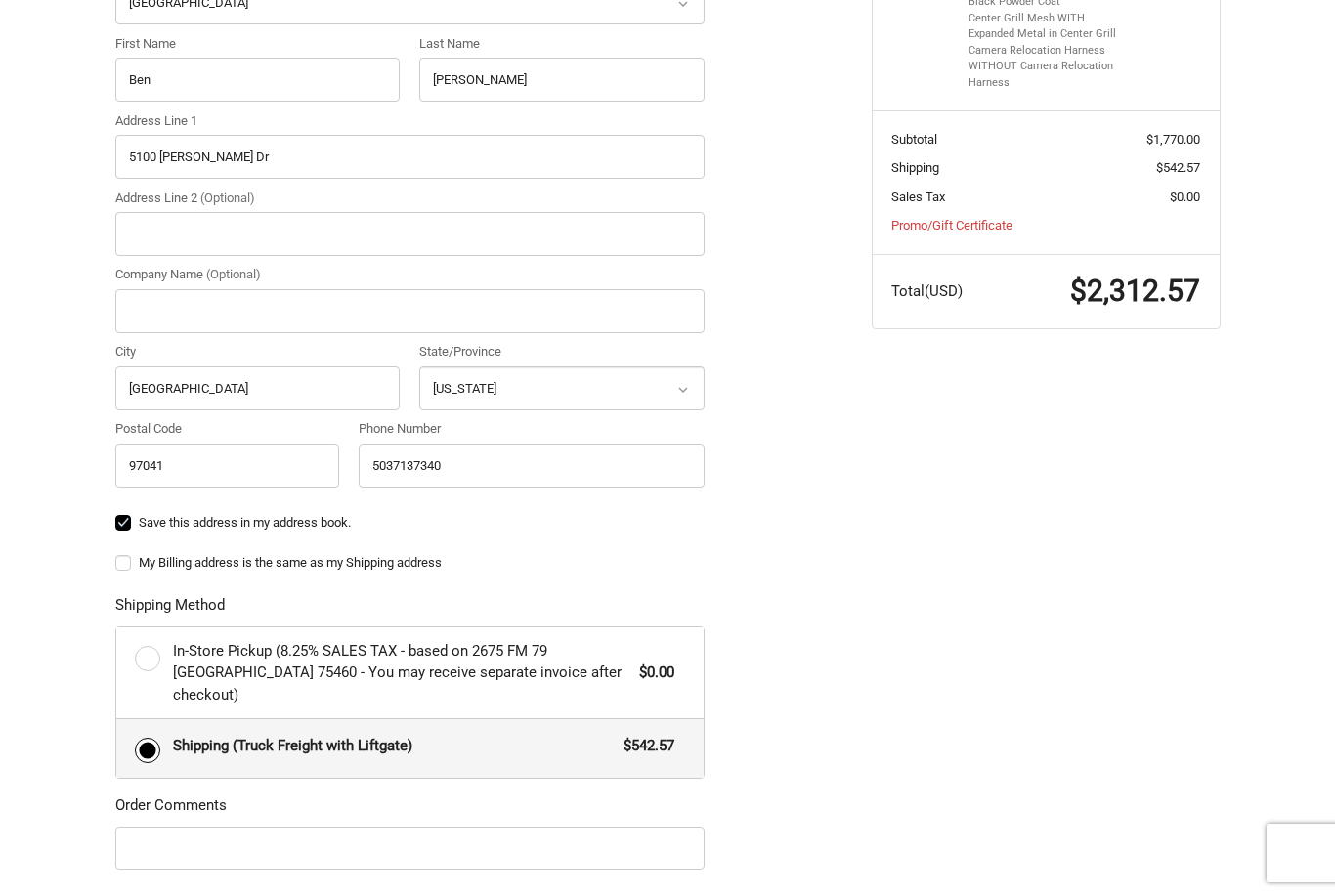
scroll to position [664, 0]
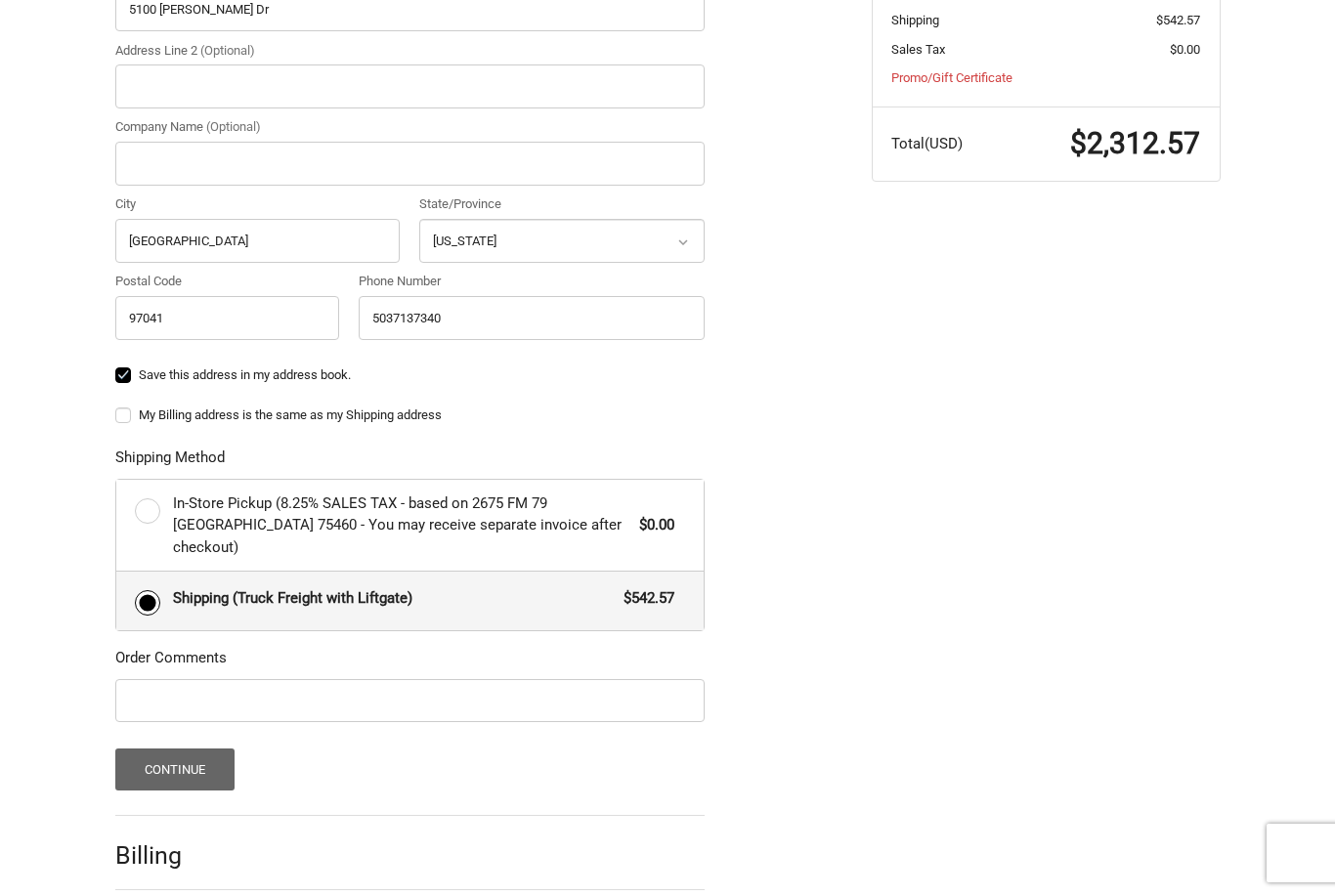
click at [170, 749] on button "Continue" at bounding box center [175, 770] width 120 height 42
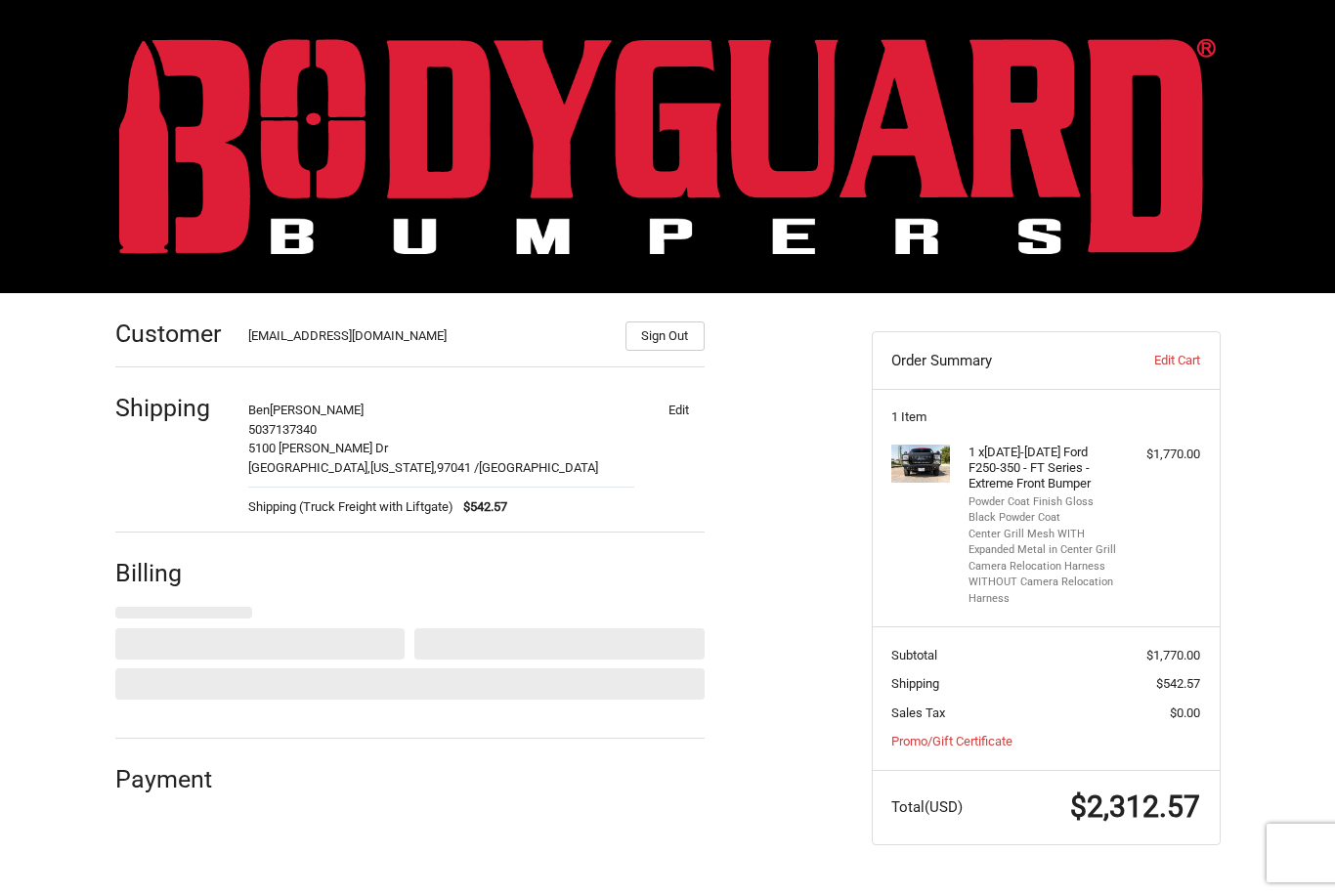
scroll to position [0, 0]
select select "US"
